Goal: Information Seeking & Learning: Check status

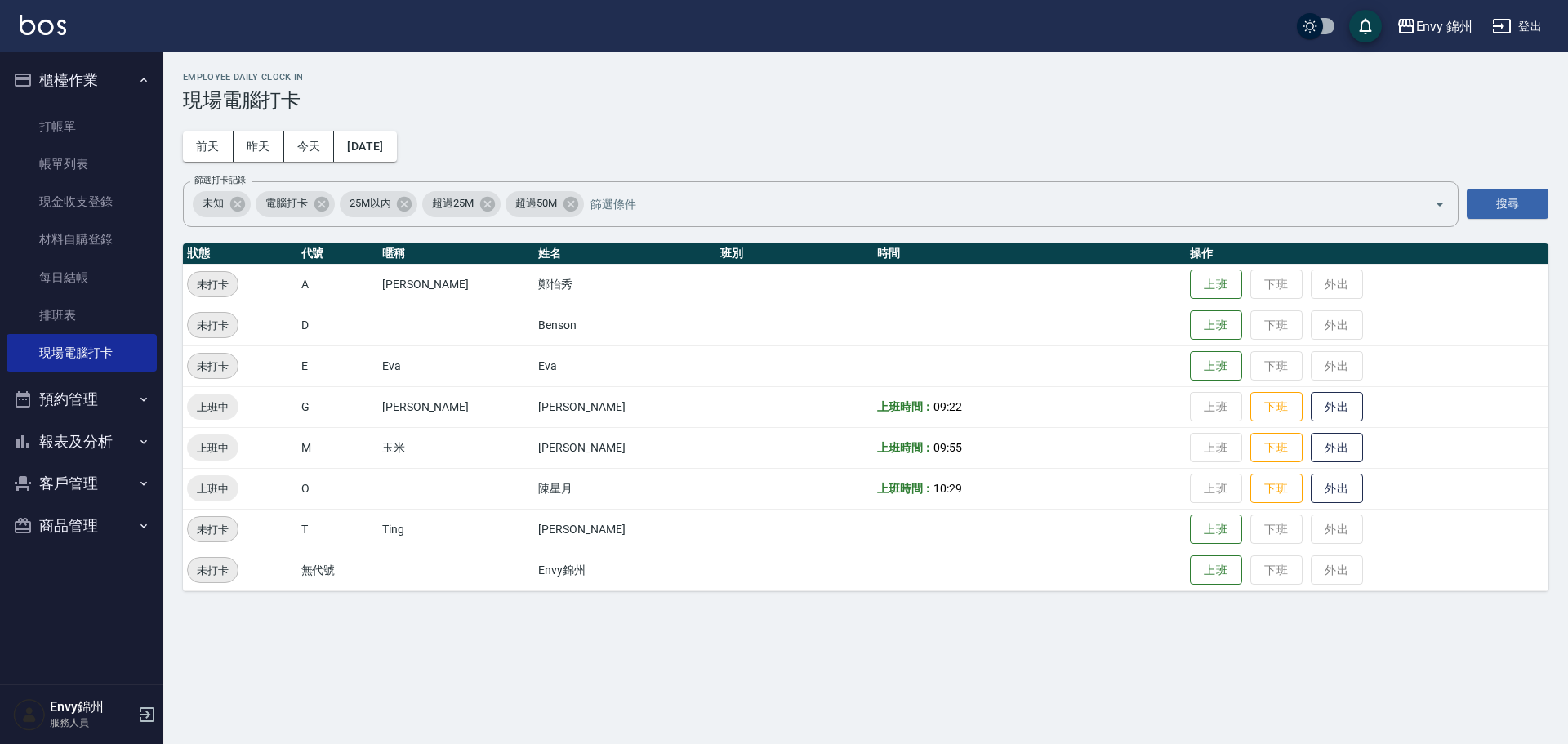
click at [1519, 20] on button "登出" at bounding box center [1517, 27] width 63 height 30
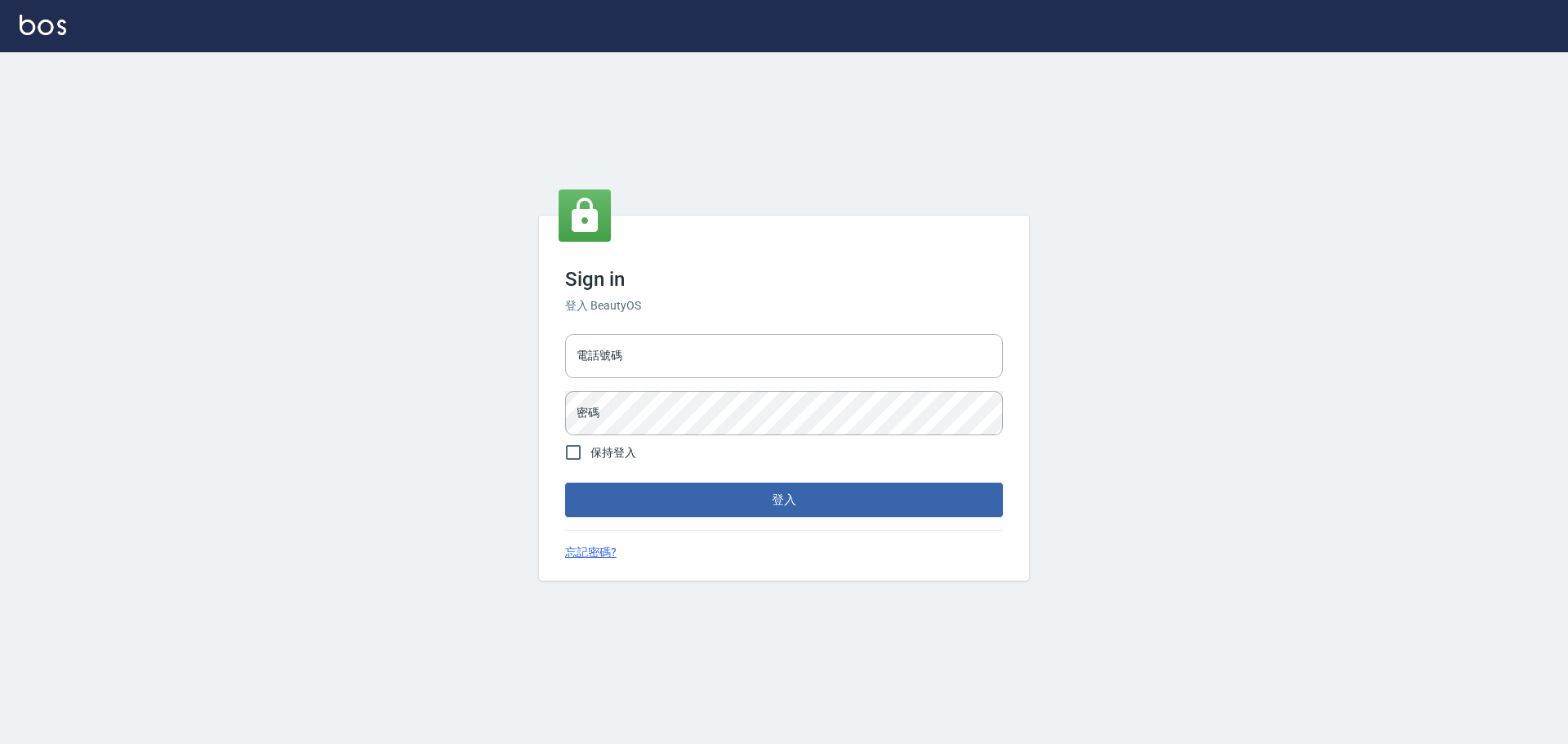
type input "25153595"
click at [777, 488] on button "登入" at bounding box center [784, 499] width 438 height 35
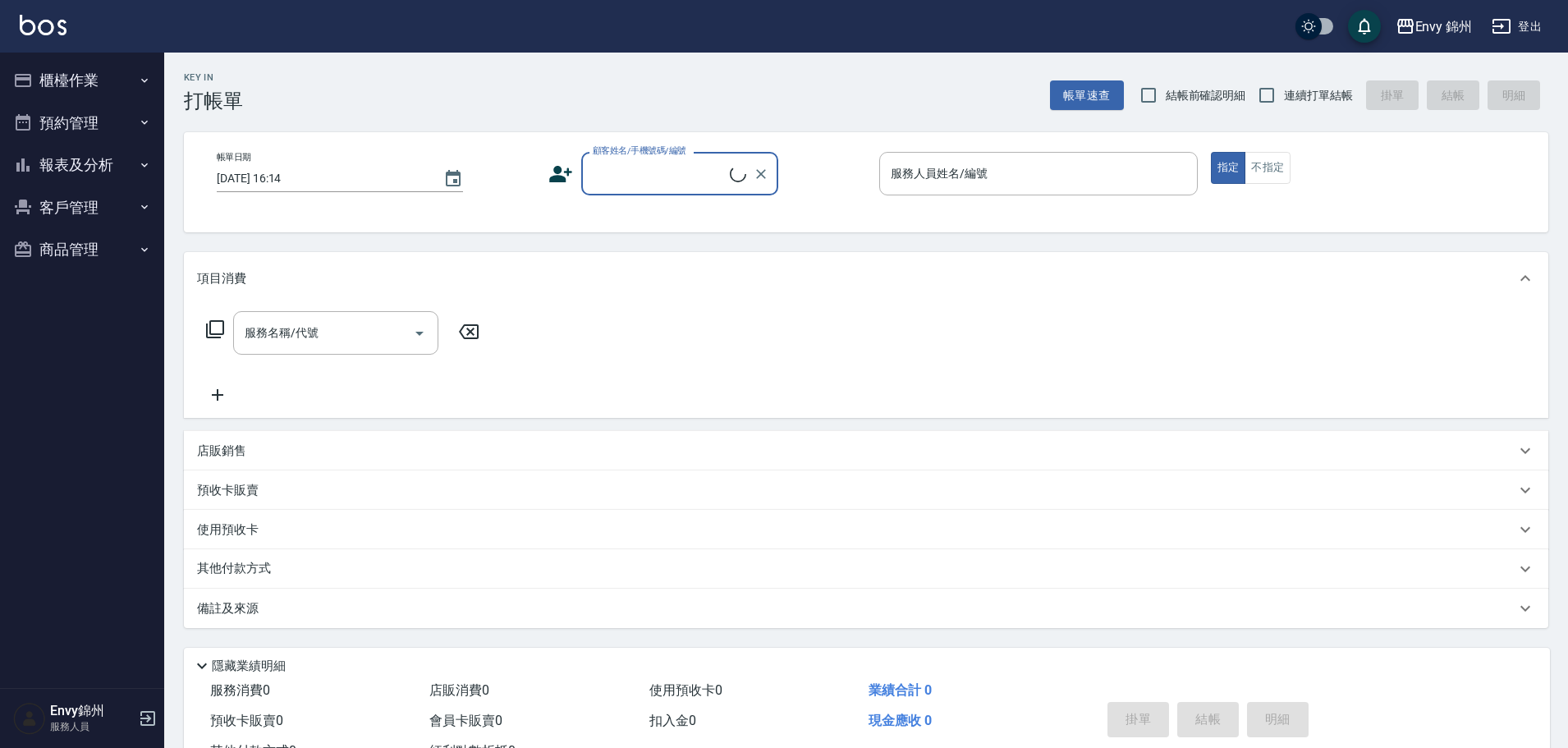
drag, startPoint x: 1553, startPoint y: 14, endPoint x: 1530, endPoint y: 31, distance: 28.6
click at [1530, 31] on div "Envy 錦州 登出" at bounding box center [784, 26] width 1568 height 53
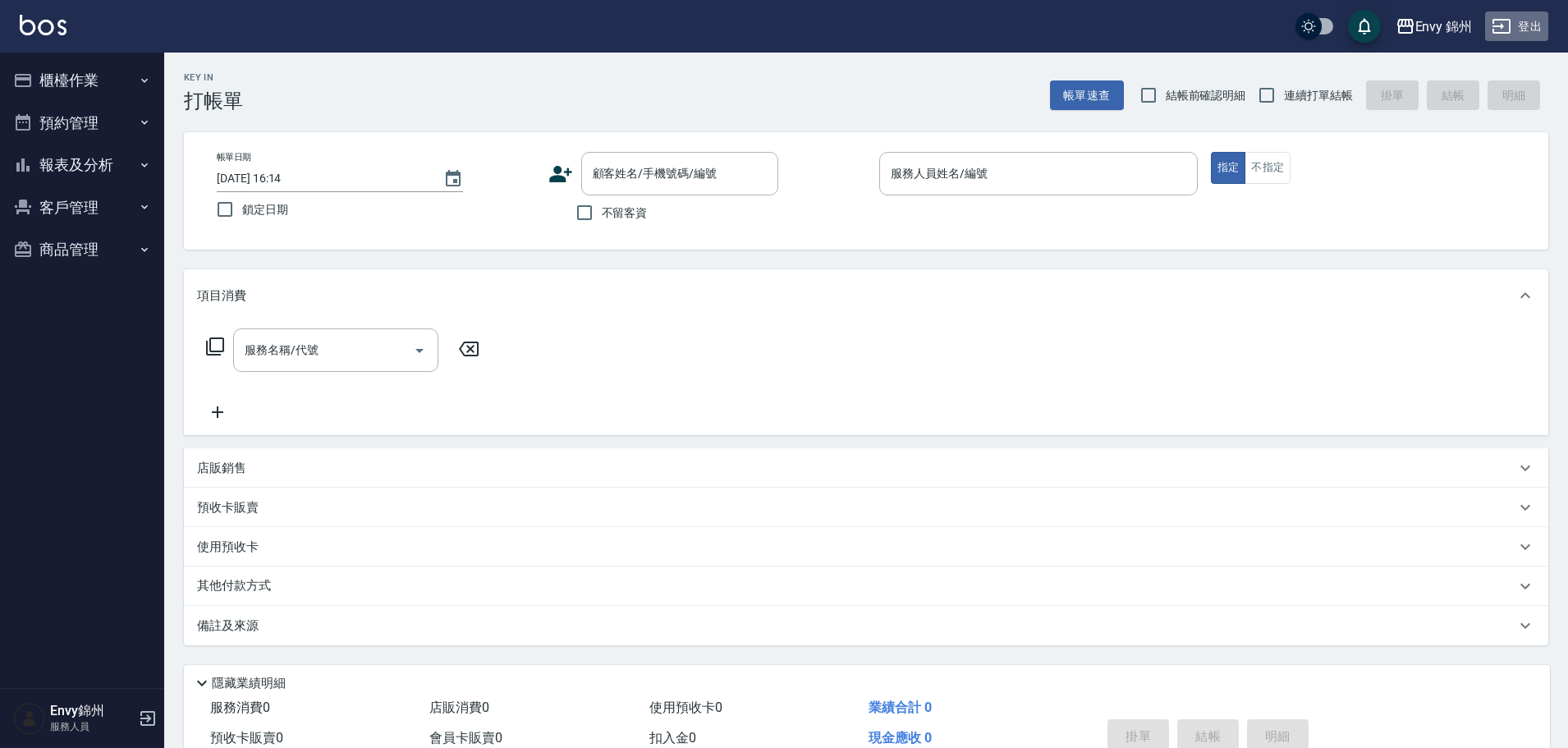
click at [1529, 30] on button "登出" at bounding box center [1517, 27] width 64 height 31
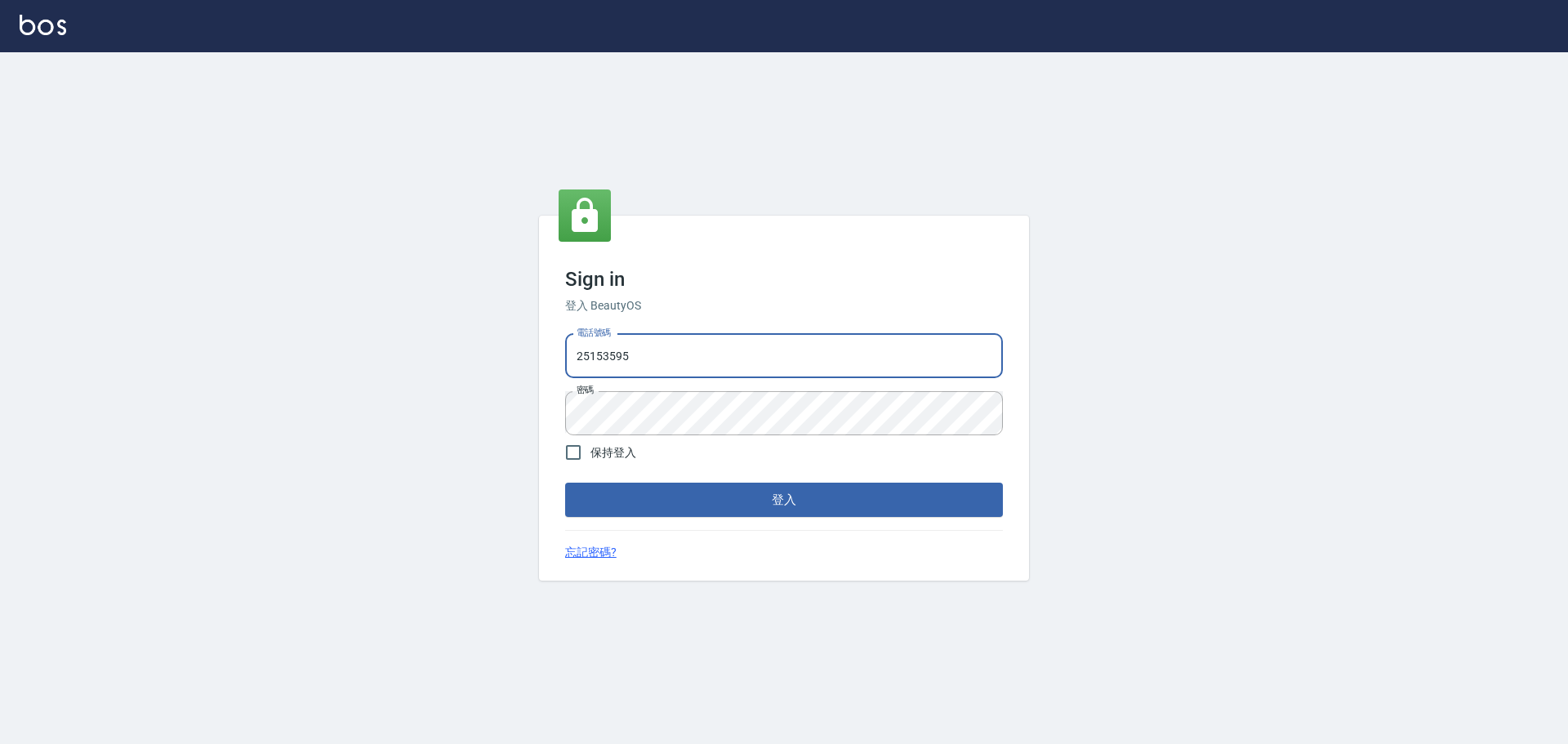
click at [703, 339] on input "25153595" at bounding box center [784, 356] width 438 height 44
type input "9990001234567"
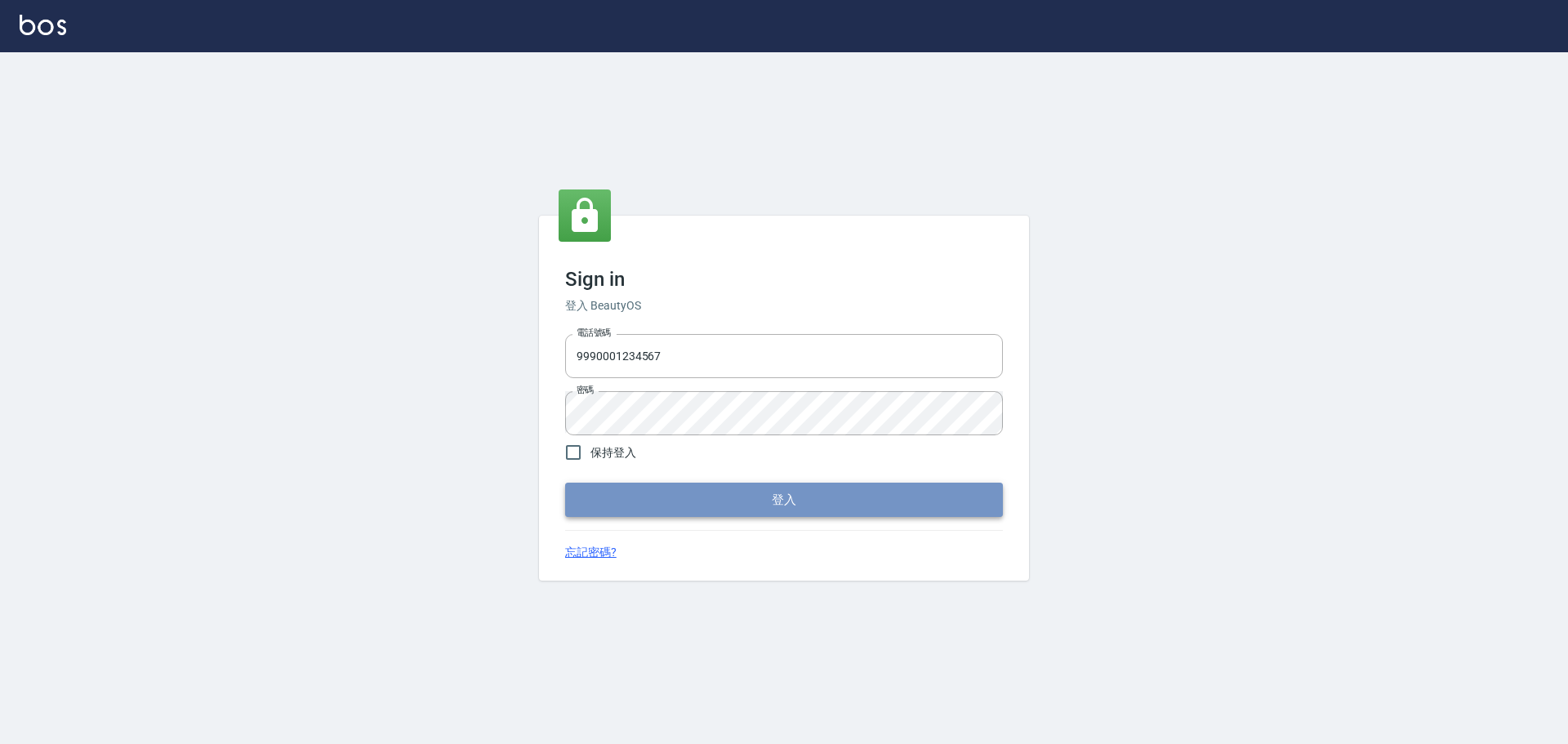
click at [698, 503] on button "登入" at bounding box center [784, 499] width 438 height 35
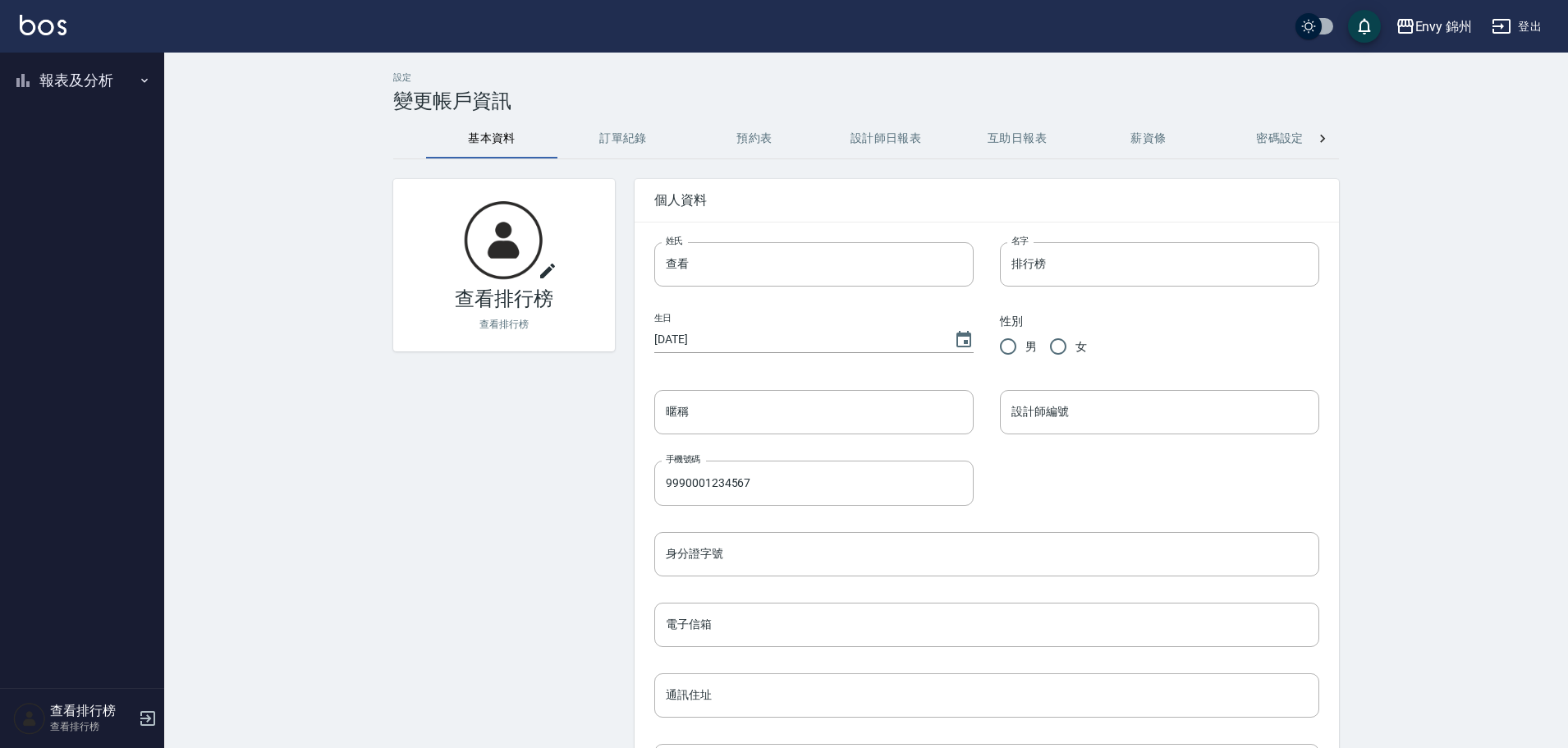
click at [84, 81] on button "報表及分析" at bounding box center [82, 81] width 151 height 42
click at [91, 197] on link "設計師排行榜" at bounding box center [82, 203] width 151 height 38
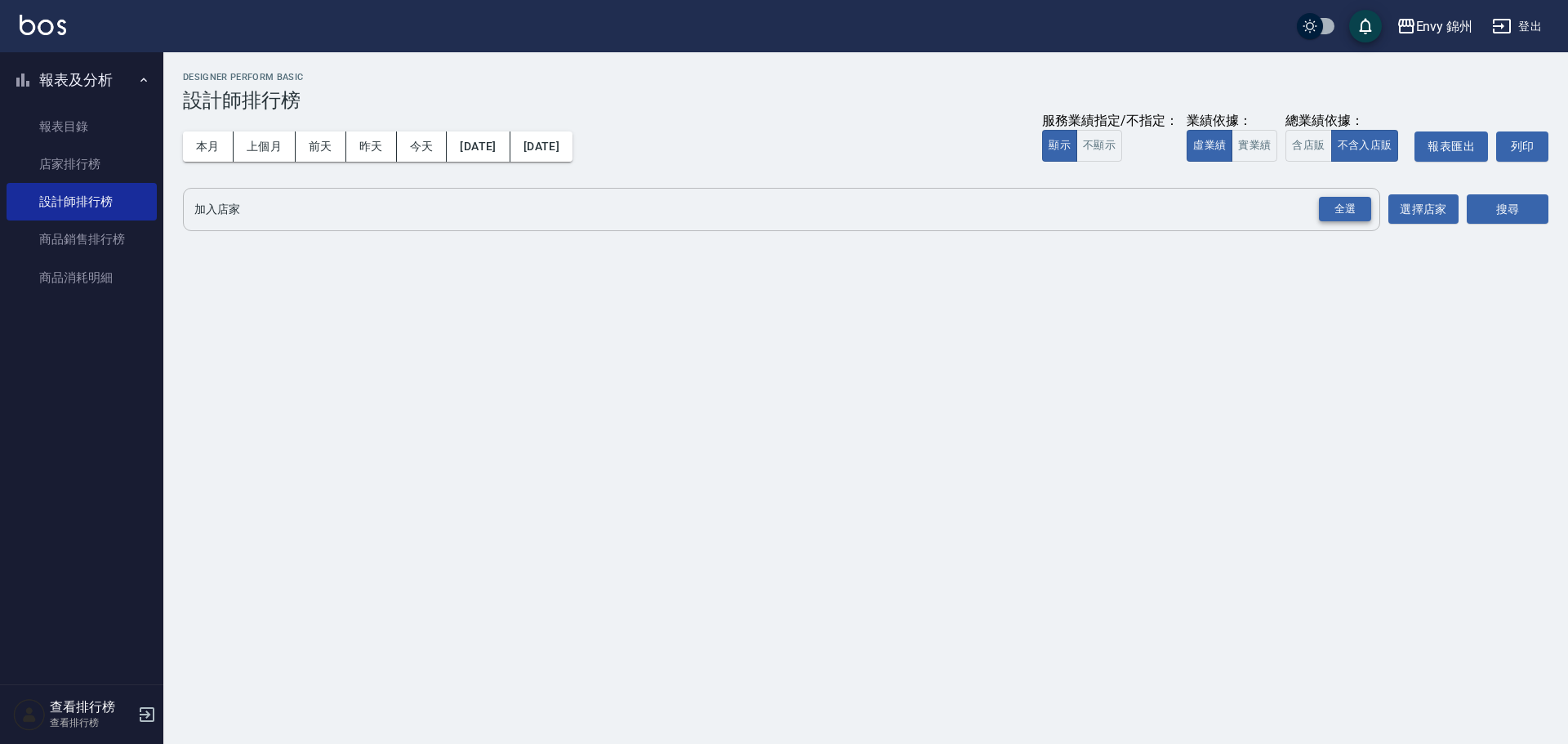
click at [1320, 213] on div "全選" at bounding box center [1345, 209] width 52 height 25
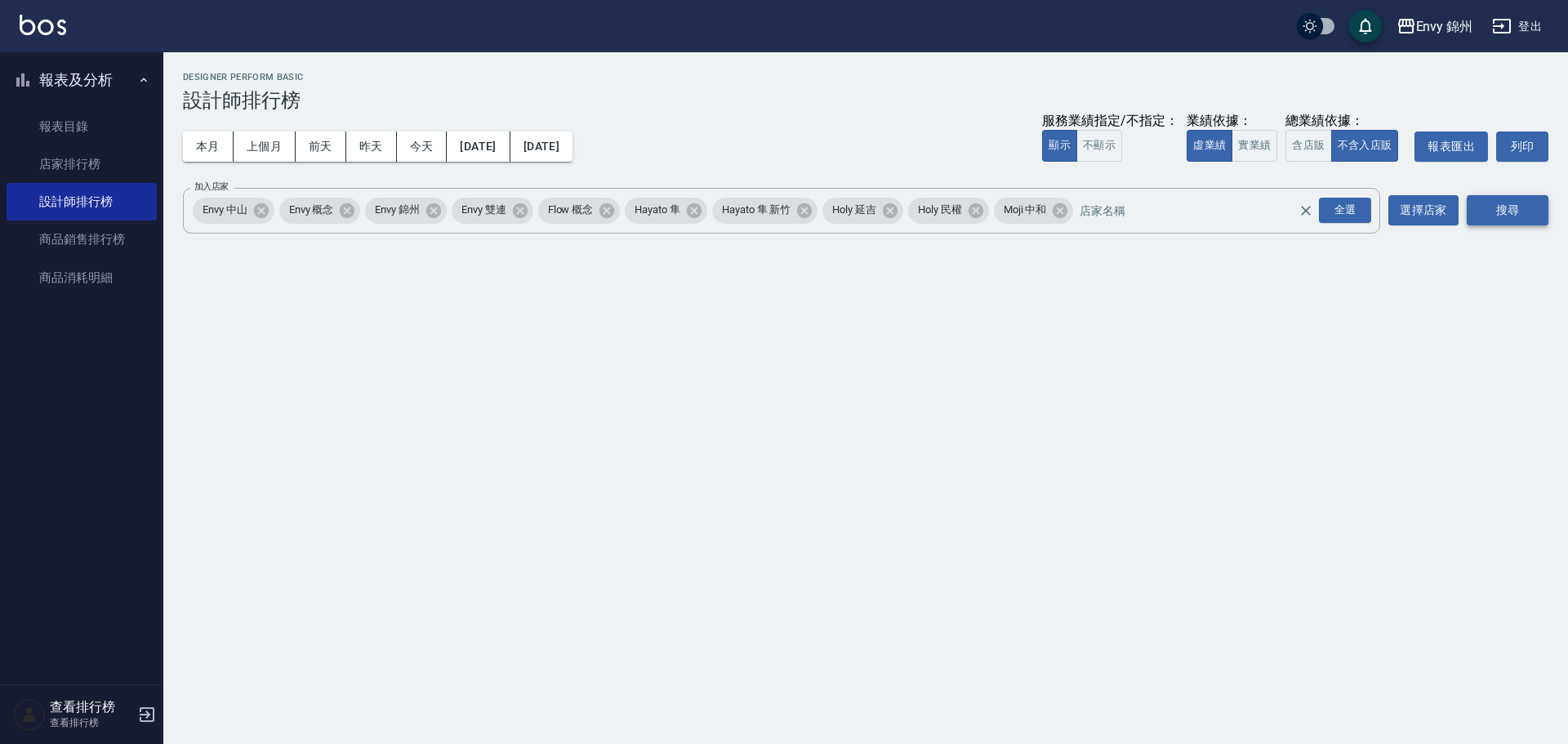
click at [1503, 209] on button "搜尋" at bounding box center [1507, 210] width 82 height 30
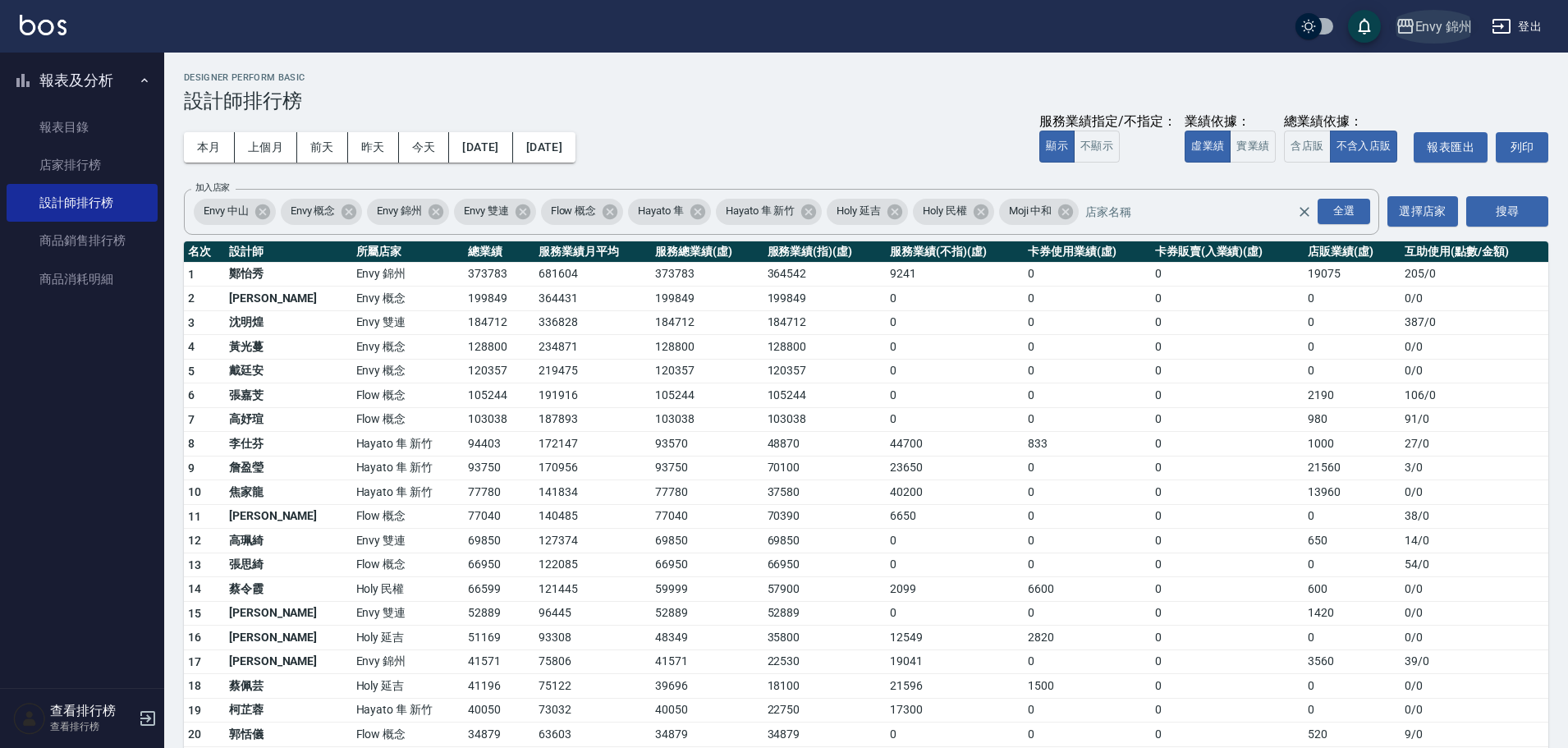
click at [1454, 32] on div "Envy 錦州" at bounding box center [1444, 26] width 58 height 20
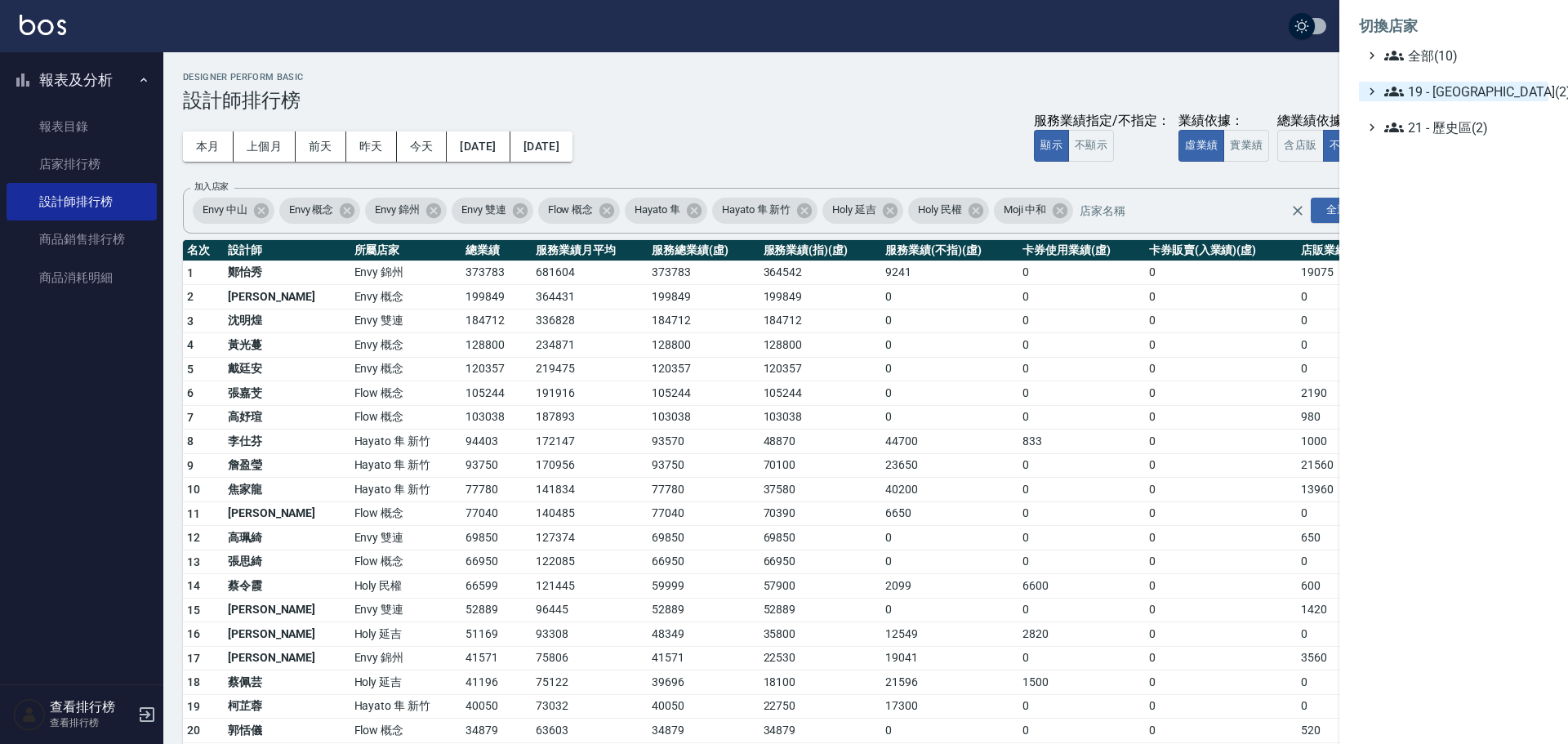
click at [1433, 84] on span "19 - 新城區(2)" at bounding box center [1463, 91] width 158 height 19
click at [1466, 121] on div "19.01 - 新城區 (3) 19.02 - ENVY(5)" at bounding box center [1462, 125] width 173 height 47
click at [1473, 120] on div "19.01 - 新城區 (3) 19.02 - ENVY(5)" at bounding box center [1462, 125] width 173 height 47
click at [1474, 116] on span "19.01 - 新城區 (3)" at bounding box center [1472, 111] width 142 height 19
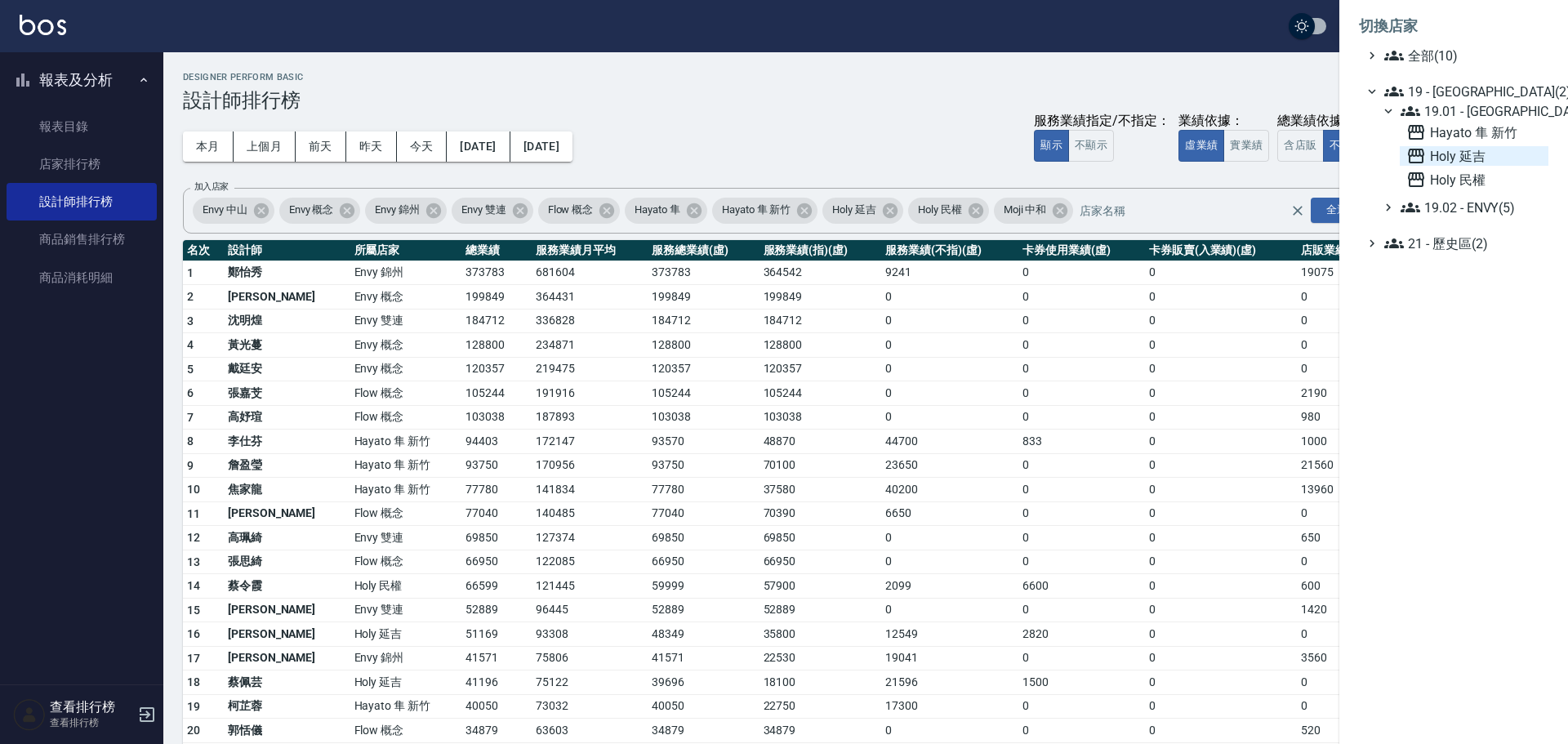
click at [1470, 162] on span "Holy 延吉" at bounding box center [1474, 155] width 136 height 19
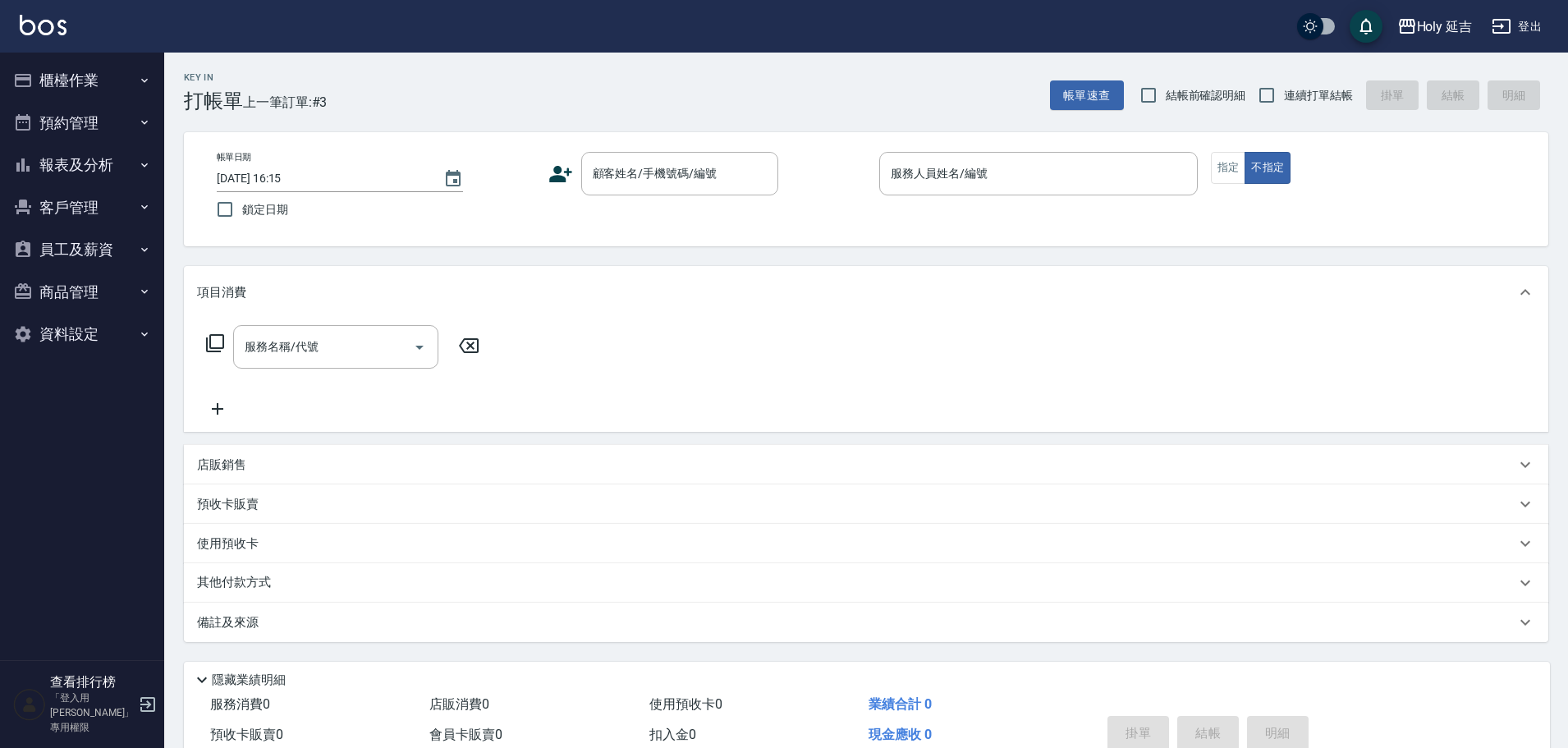
drag, startPoint x: 147, startPoint y: 24, endPoint x: 151, endPoint y: 8, distance: 16.5
drag, startPoint x: 151, startPoint y: 8, endPoint x: 88, endPoint y: 165, distance: 169.2
click at [86, 166] on button "報表及分析" at bounding box center [82, 165] width 151 height 42
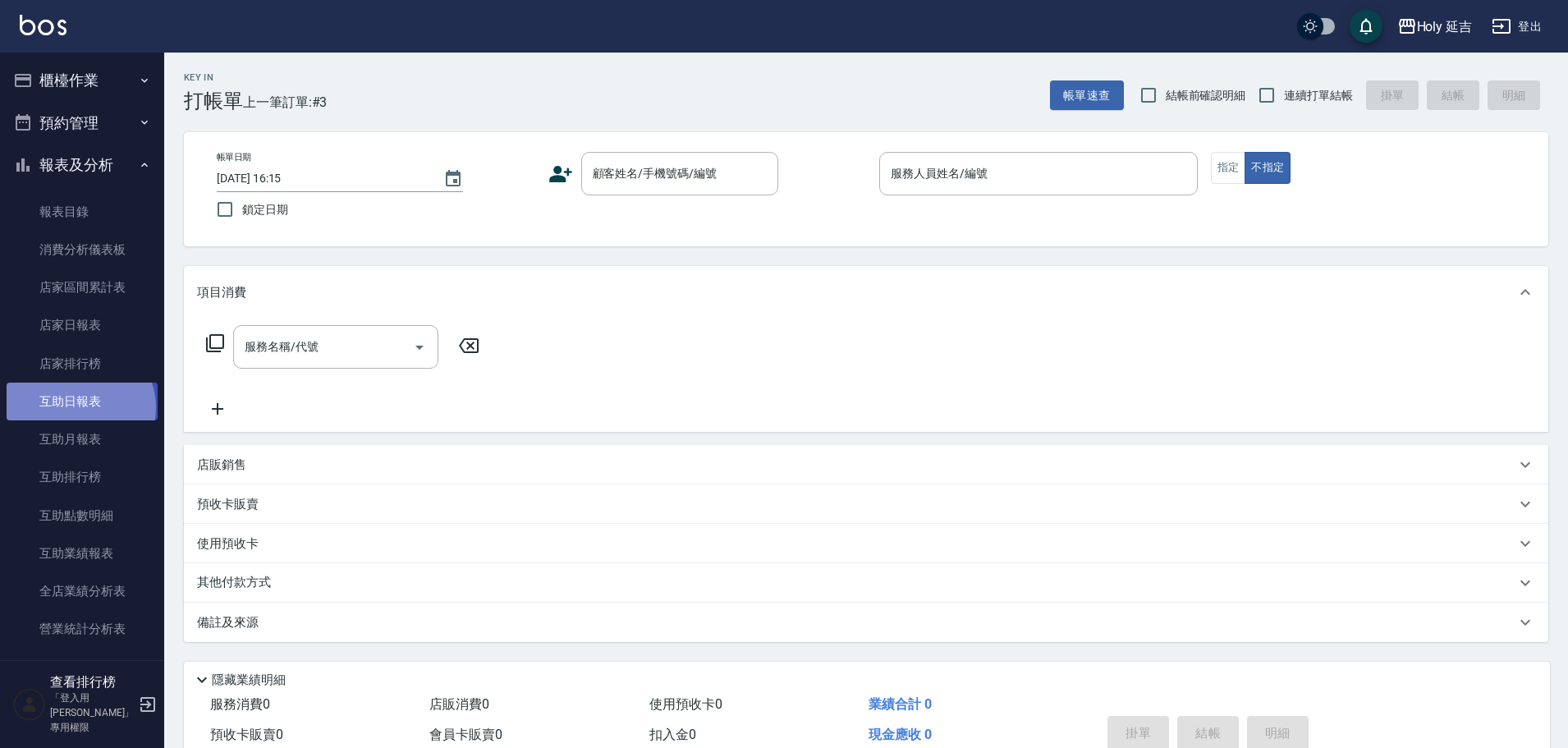
click at [79, 407] on link "互助日報表" at bounding box center [82, 401] width 151 height 38
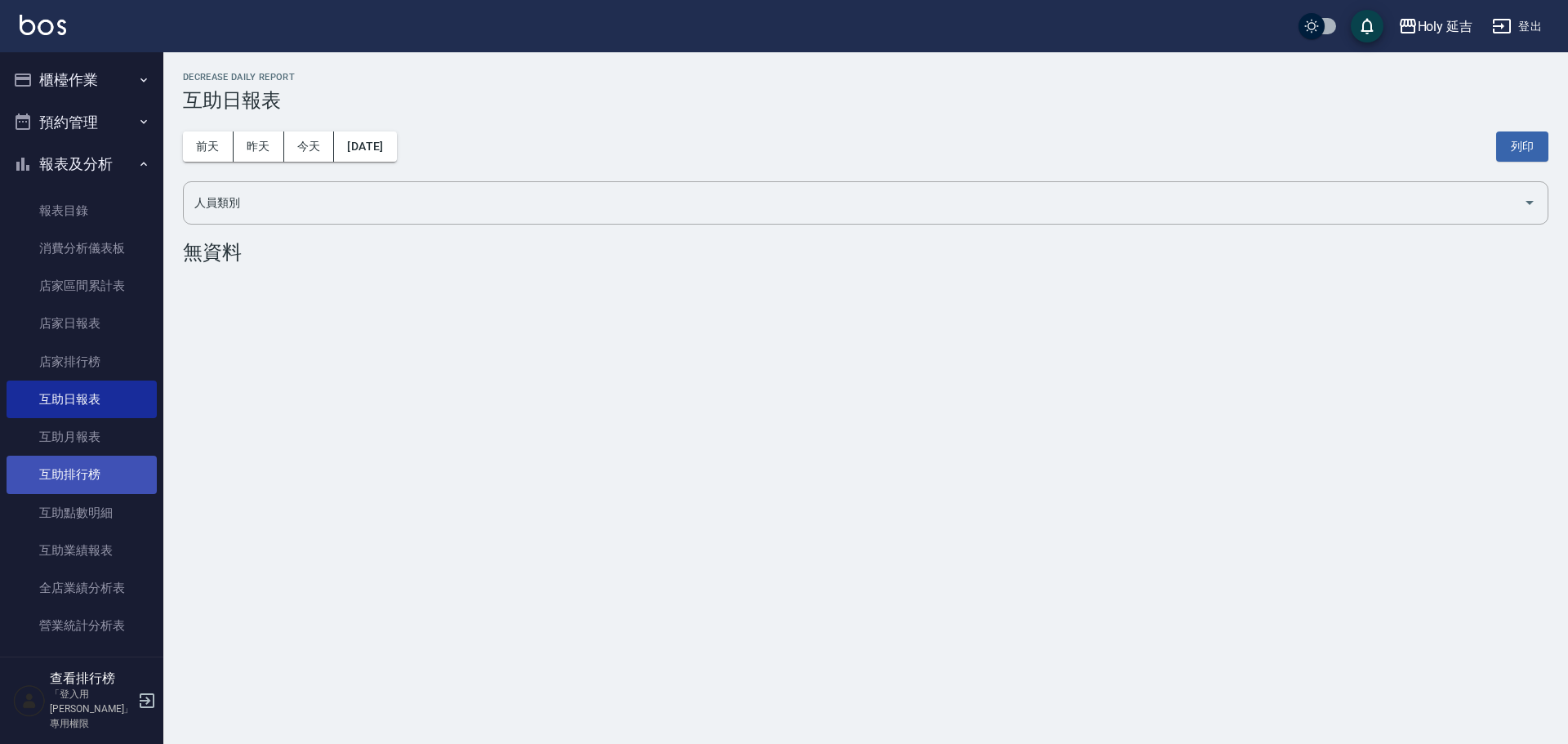
click at [86, 469] on link "互助排行榜" at bounding box center [82, 474] width 150 height 38
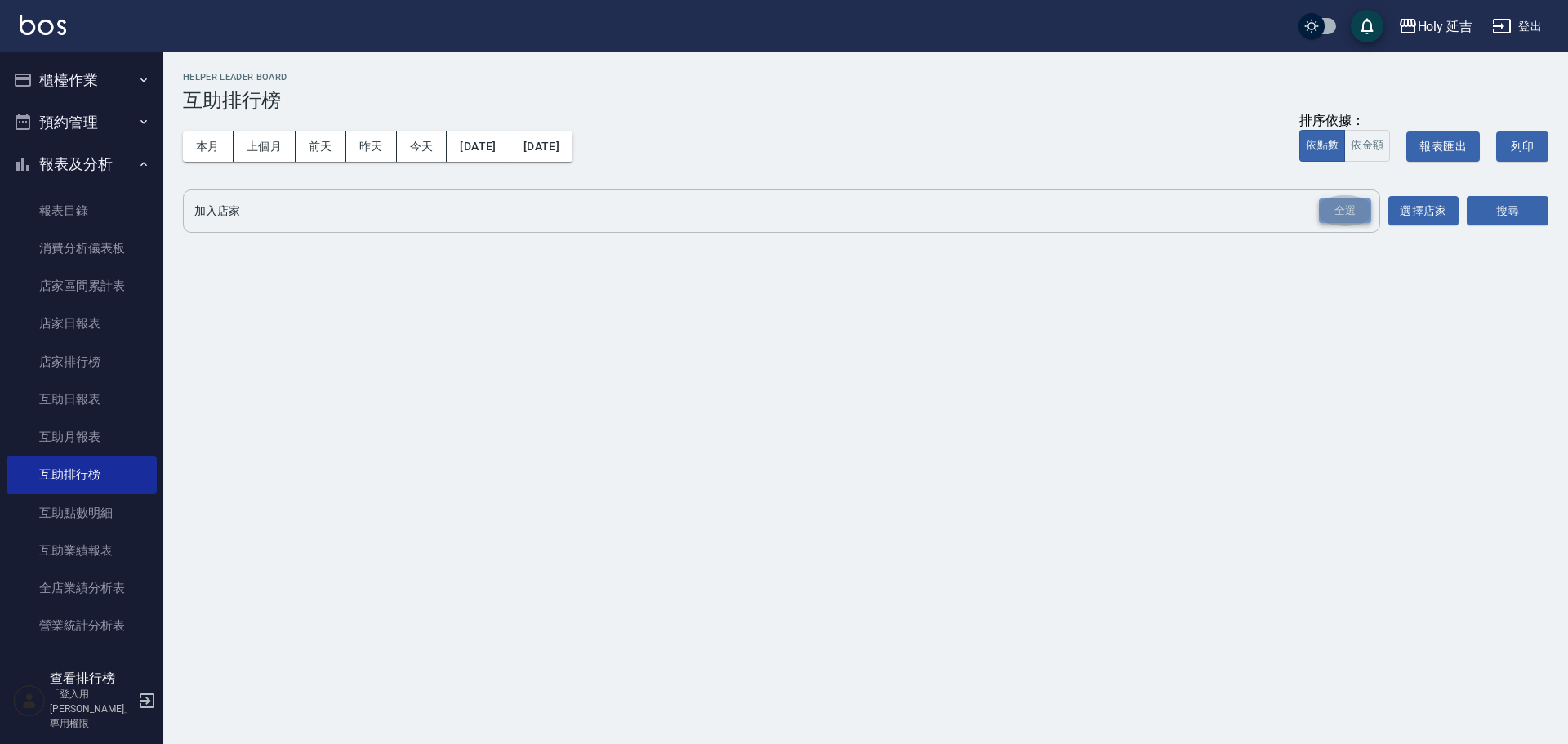
click at [1339, 216] on div "全選" at bounding box center [1345, 211] width 52 height 25
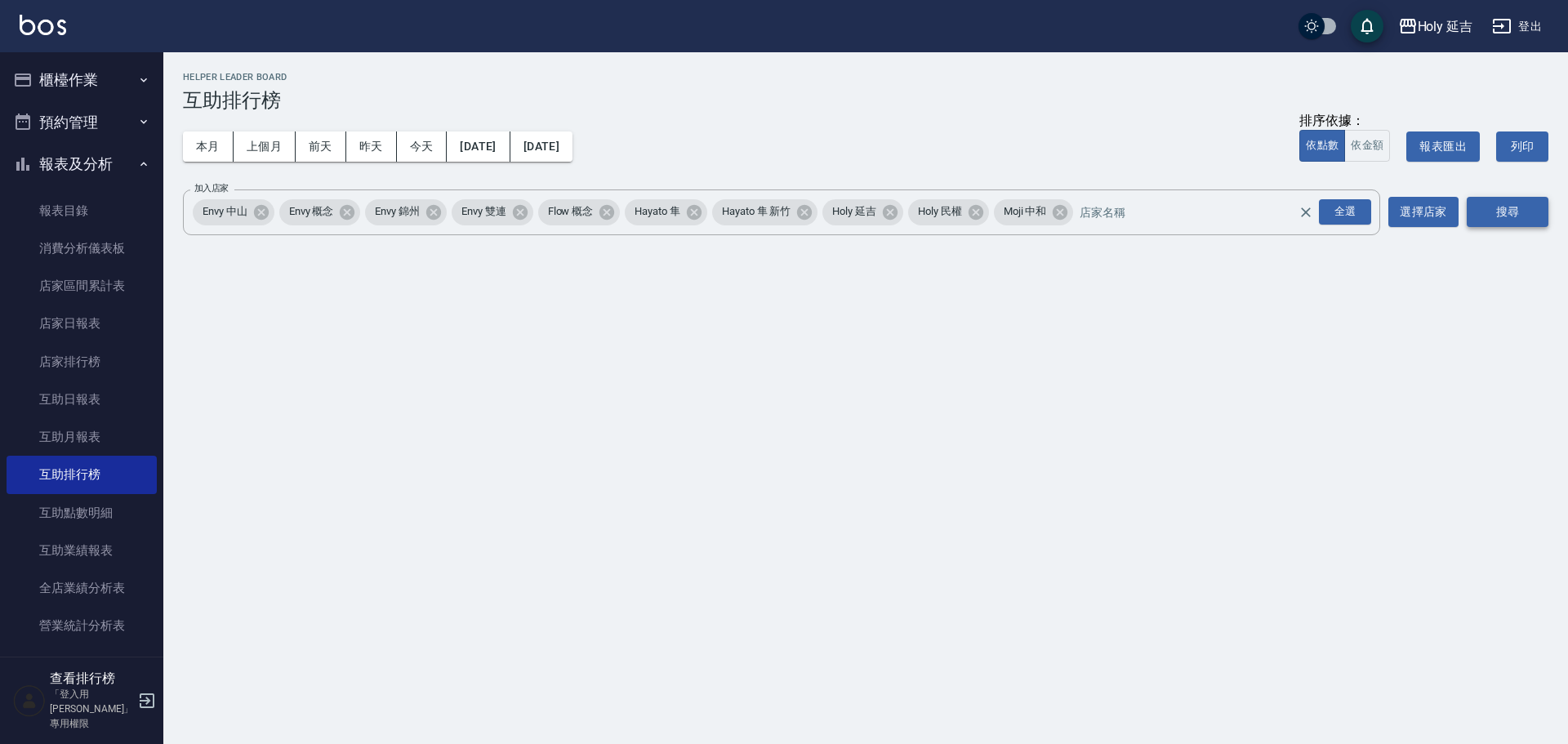
click at [1514, 202] on button "搜尋" at bounding box center [1507, 212] width 82 height 30
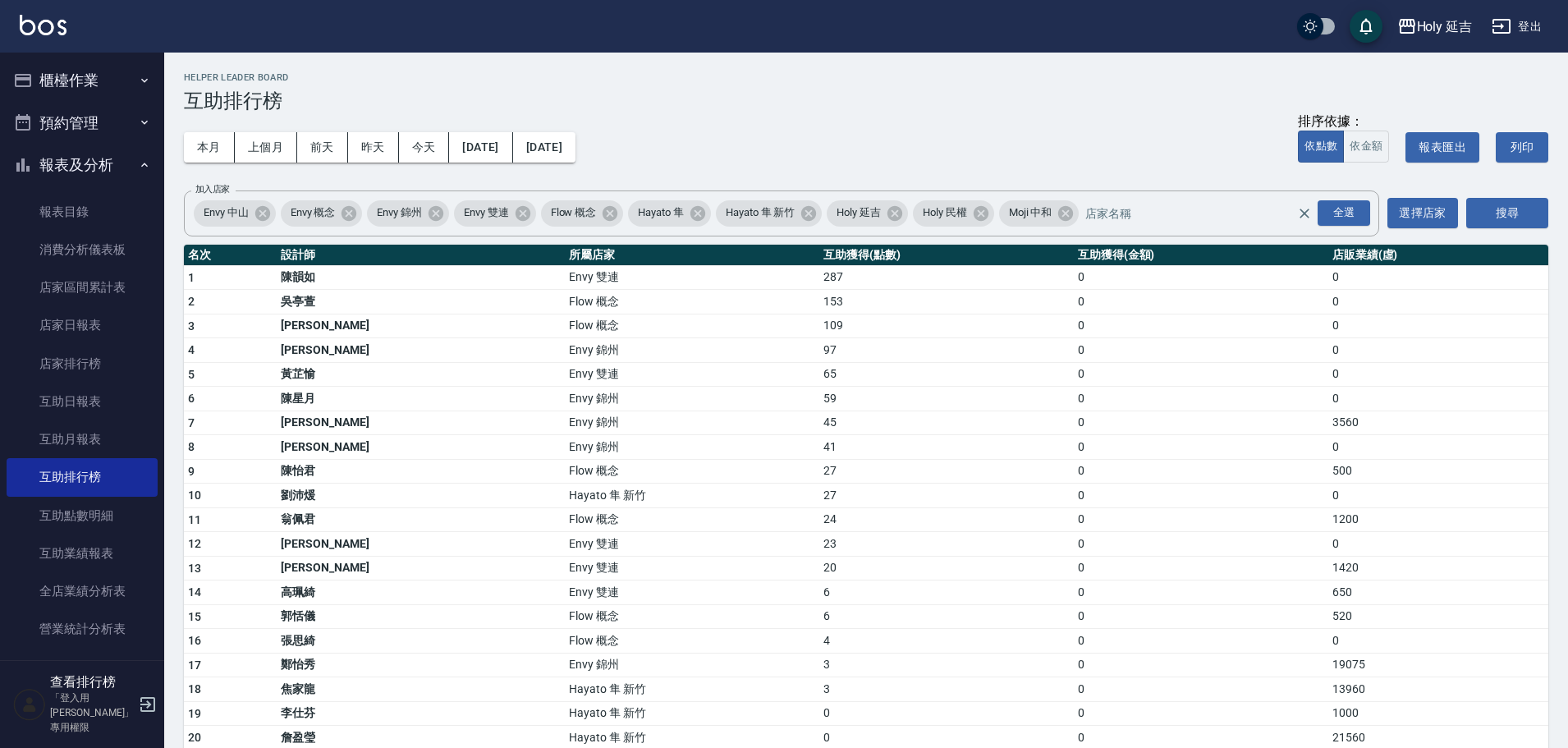
click at [1521, 35] on button "登出" at bounding box center [1517, 27] width 64 height 31
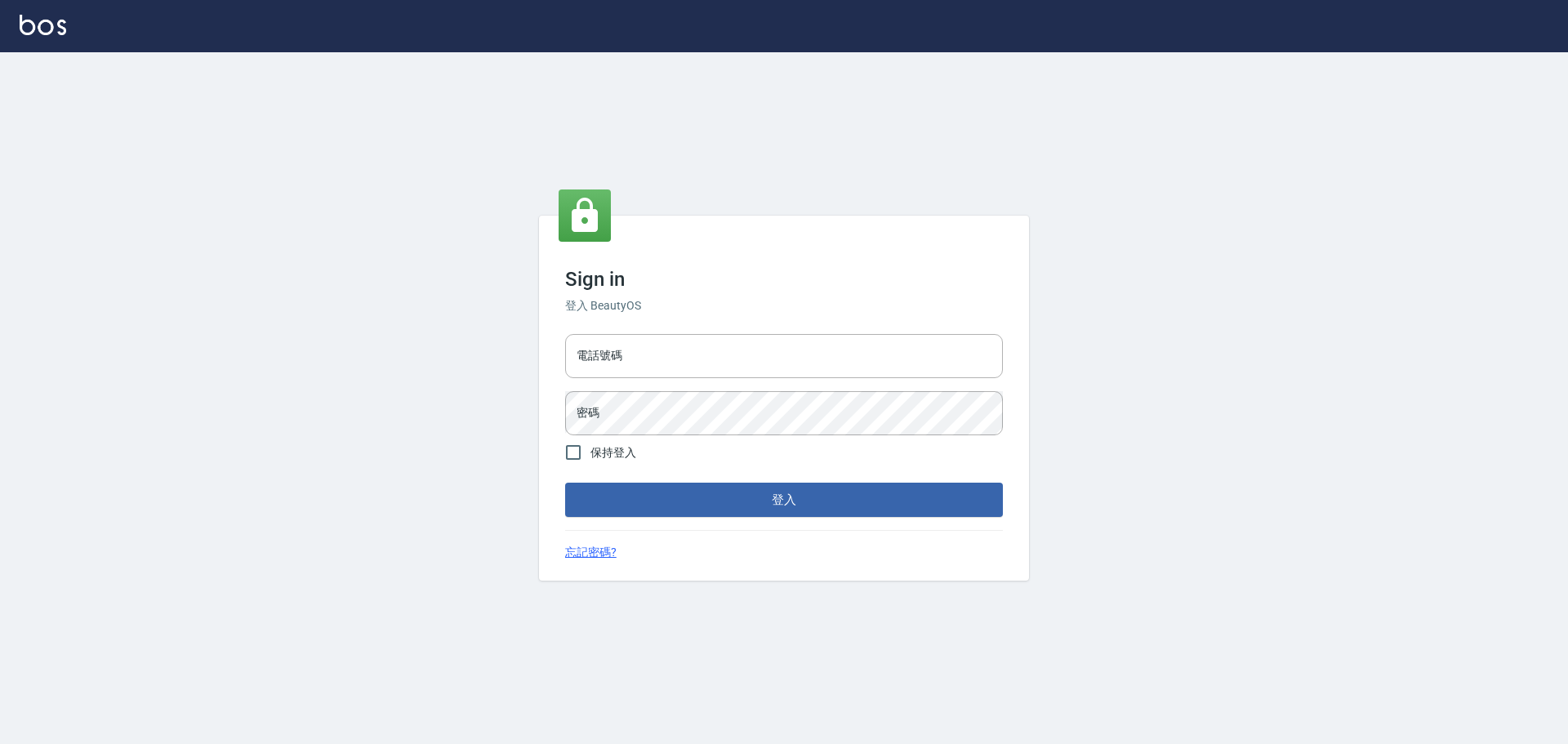
type input "9990001234567"
click at [741, 372] on input "9990001234567" at bounding box center [784, 356] width 438 height 44
type input "25153595"
click at [734, 488] on button "登入" at bounding box center [784, 499] width 438 height 35
